Goal: Find specific page/section: Find specific page/section

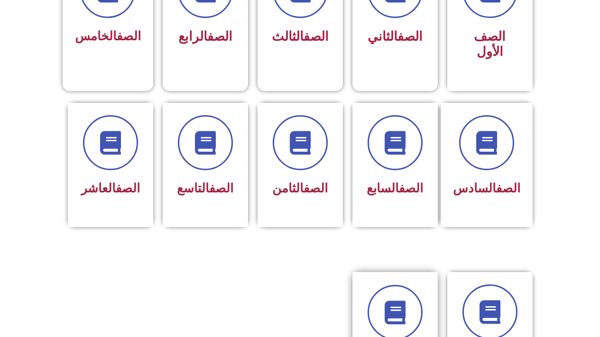
scroll to position [332, 0]
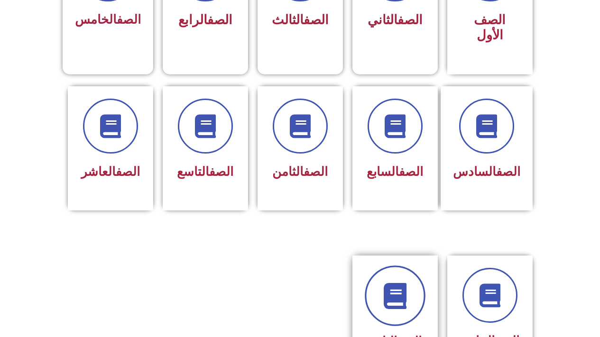
click at [402, 291] on icon at bounding box center [395, 296] width 26 height 26
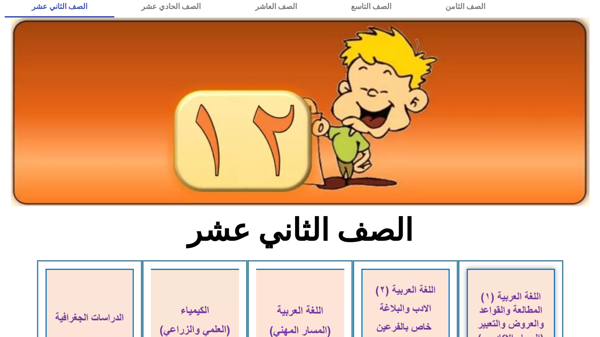
scroll to position [95, 0]
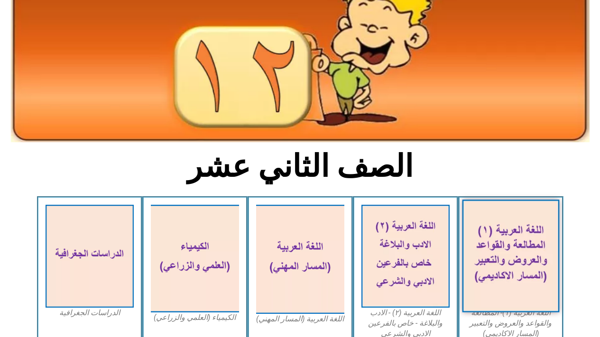
click at [514, 227] on img at bounding box center [510, 256] width 97 height 113
